Goal: Information Seeking & Learning: Find specific fact

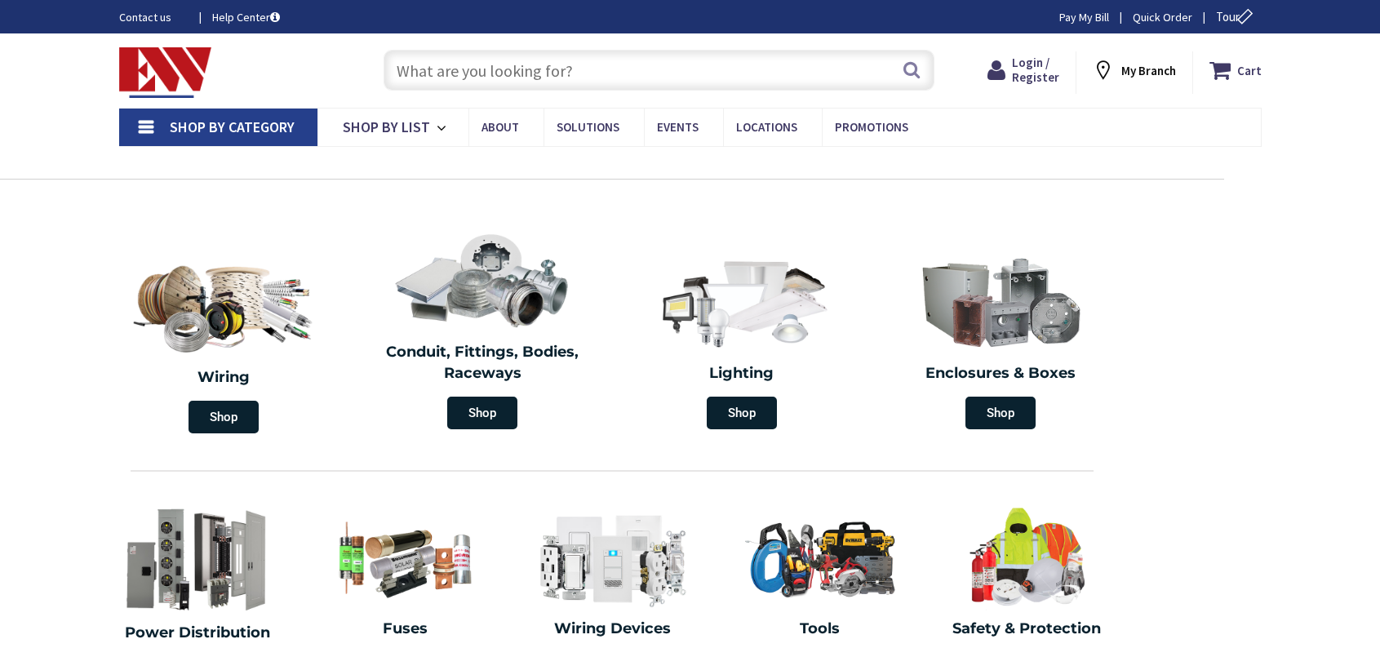
click at [568, 64] on input "text" at bounding box center [659, 70] width 551 height 41
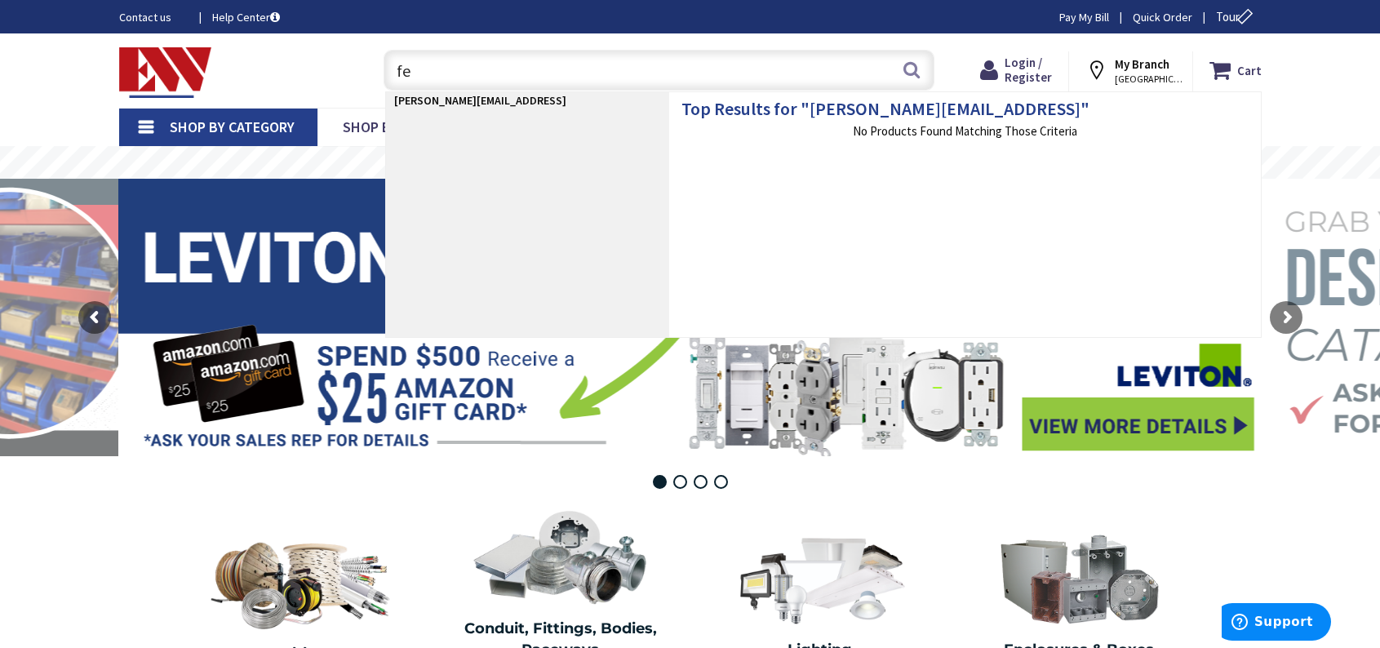
type input "f"
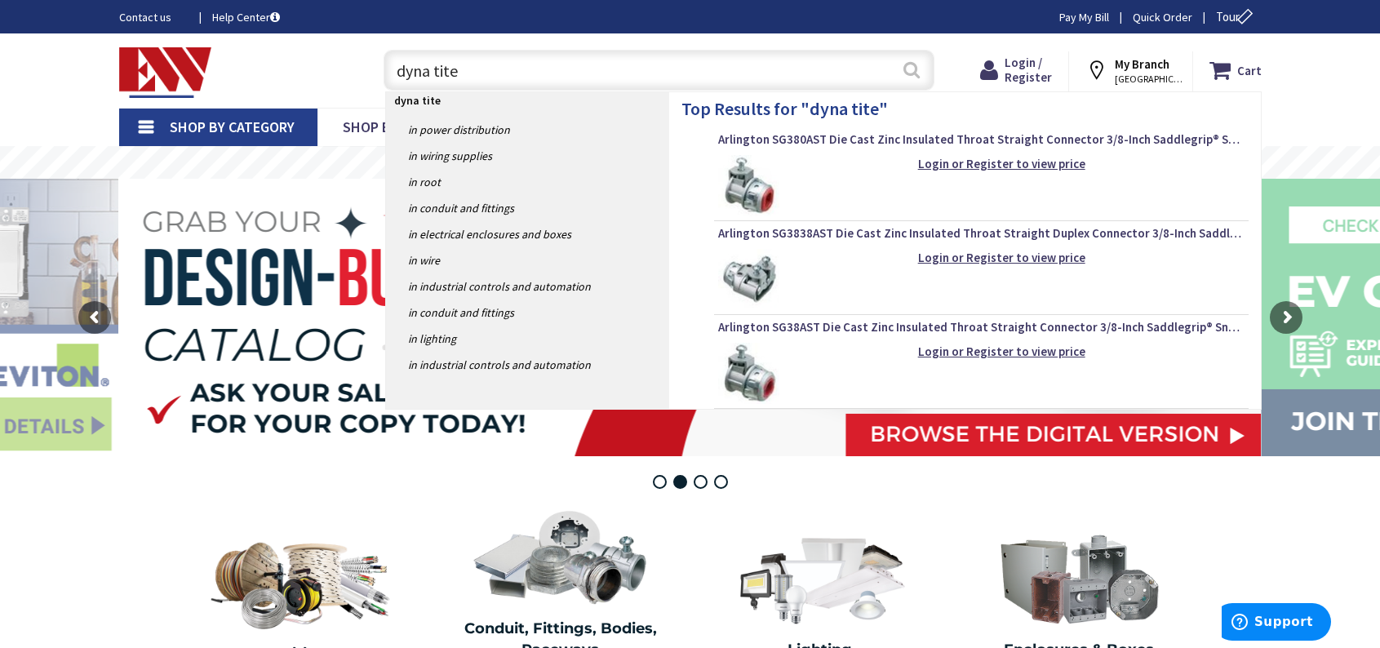
type input "dyna tite"
click at [912, 66] on button "Search" at bounding box center [911, 69] width 21 height 37
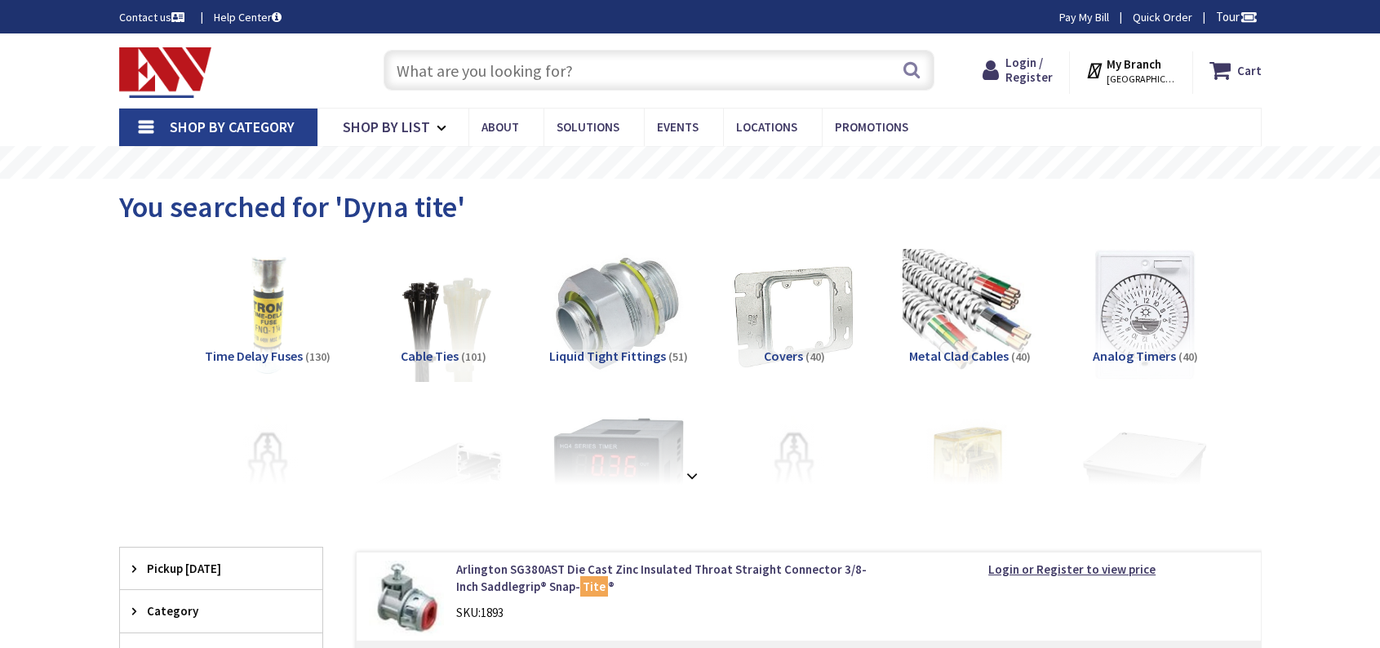
type input "[PERSON_NAME][EMAIL_ADDRESS][DOMAIN_NAME]"
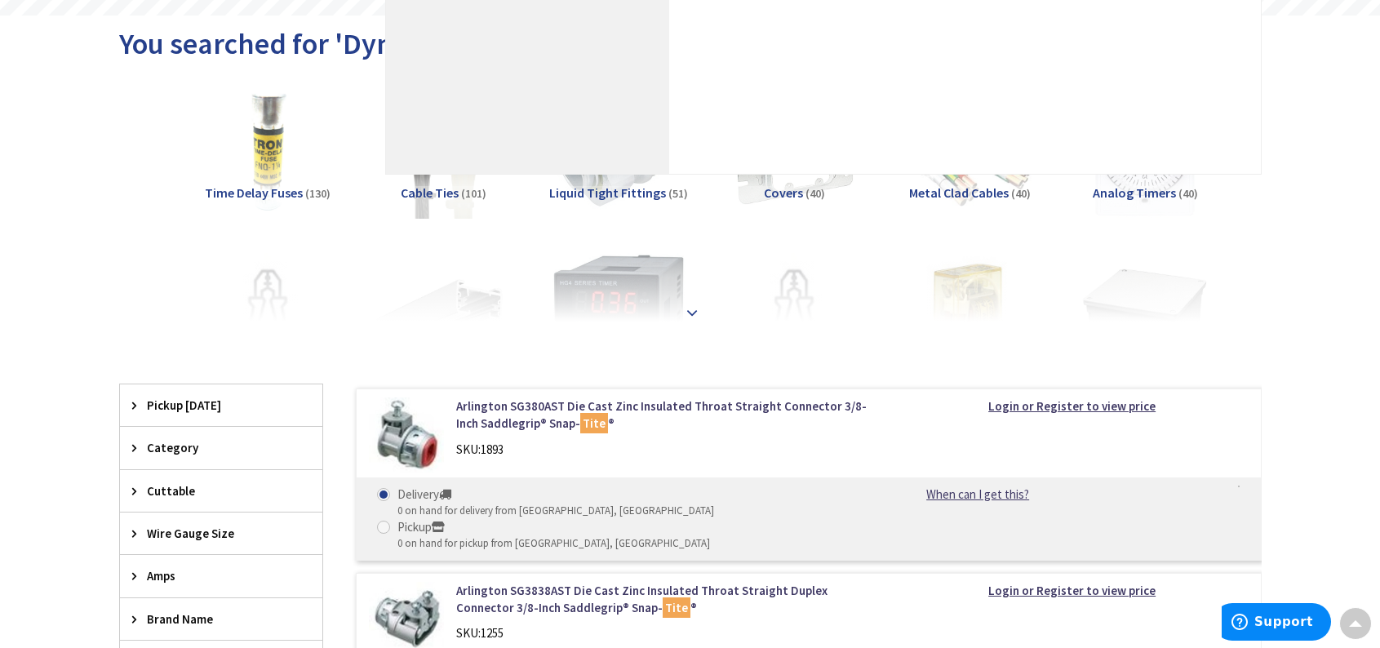
click at [691, 311] on strong at bounding box center [692, 313] width 20 height 18
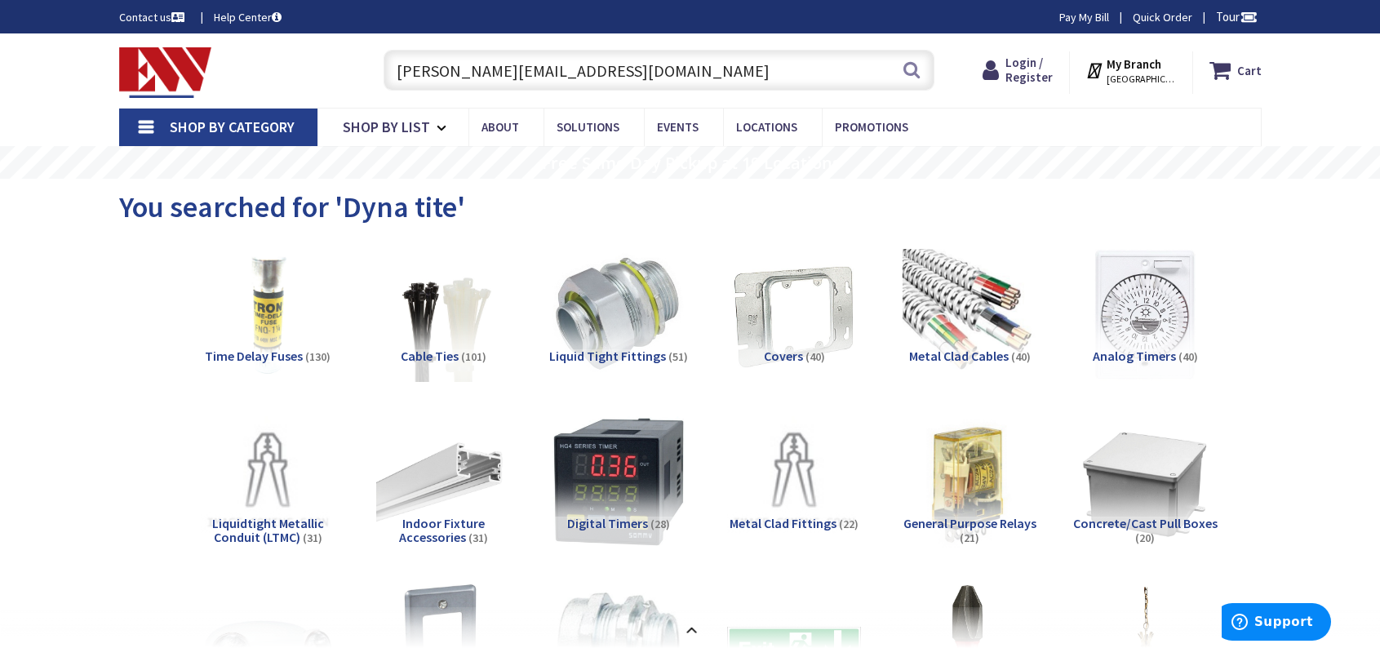
click at [606, 65] on input "[PERSON_NAME][EMAIL_ADDRESS][DOMAIN_NAME]" at bounding box center [659, 70] width 551 height 41
drag, startPoint x: 604, startPoint y: 65, endPoint x: 212, endPoint y: 51, distance: 392.1
click at [213, 51] on div "Toggle Nav fernando@heatdoctor.com fernando@heatdoctor.com Search Cart My Cart …" at bounding box center [690, 70] width 1167 height 55
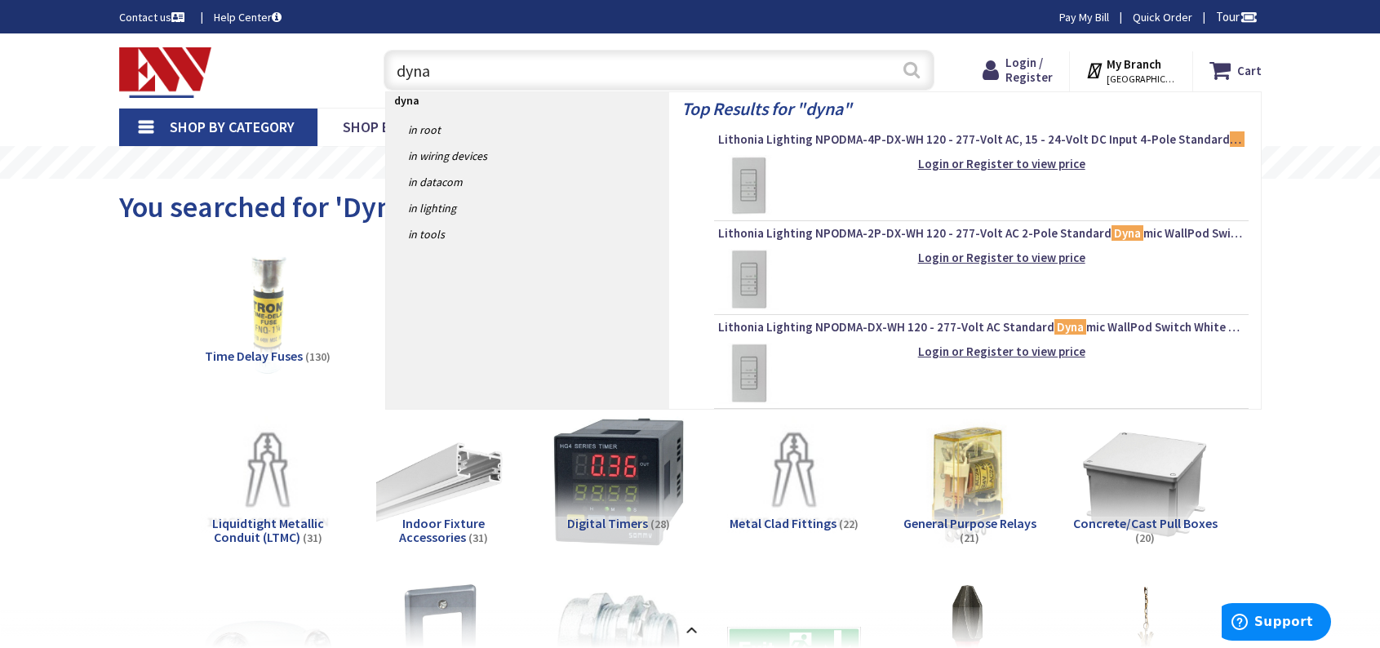
type input "dyna"
click at [901, 67] on button "Search" at bounding box center [911, 69] width 21 height 37
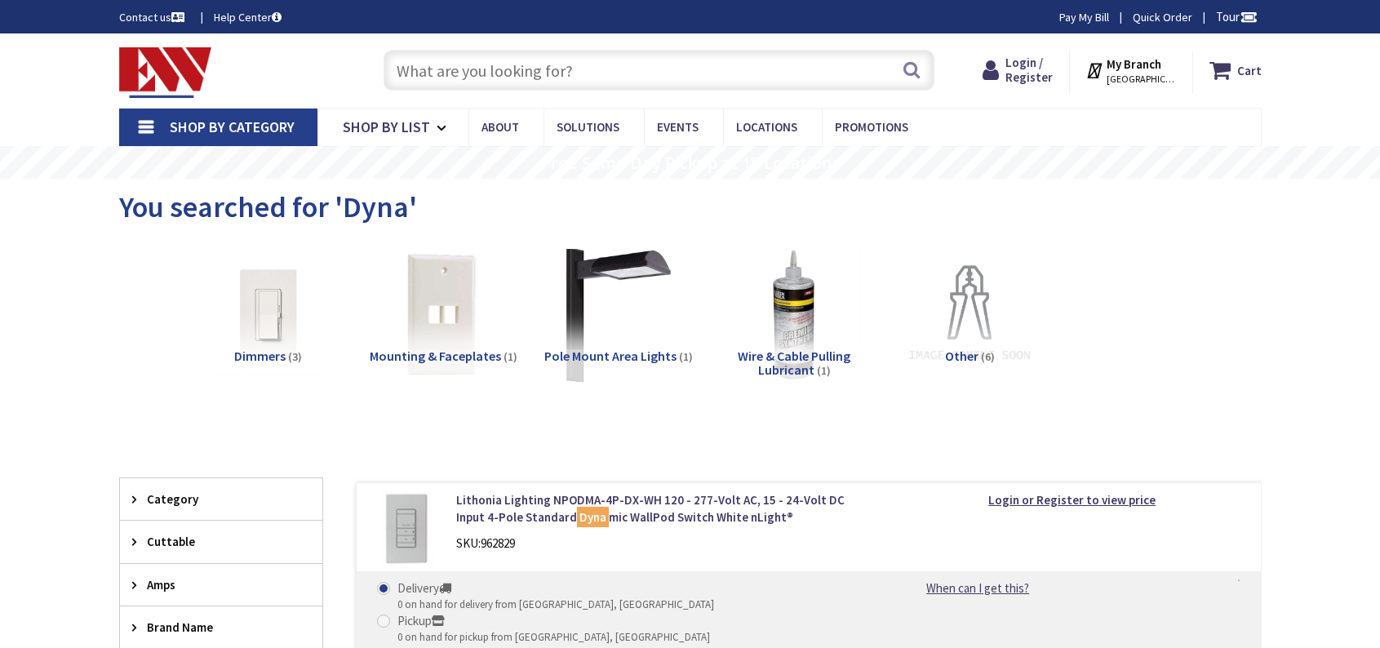
scroll to position [82, 0]
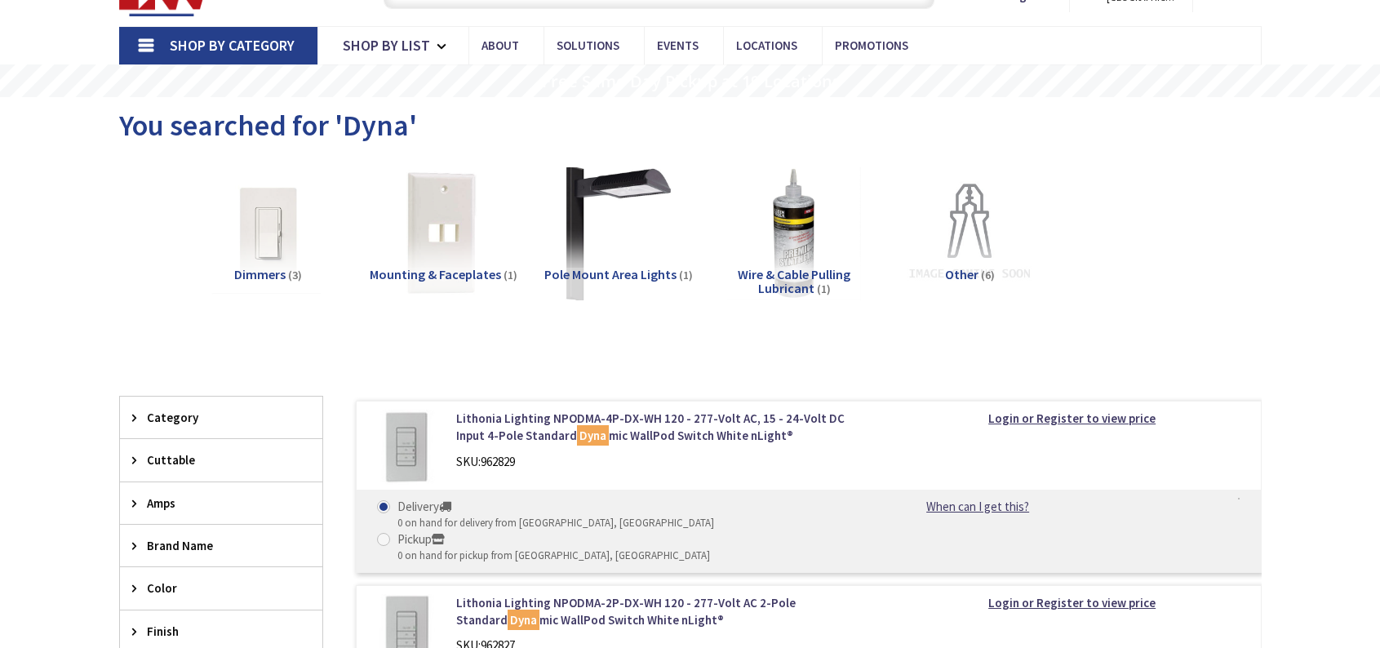
type input "[PERSON_NAME][EMAIL_ADDRESS][DOMAIN_NAME]"
